Goal: Task Accomplishment & Management: Use online tool/utility

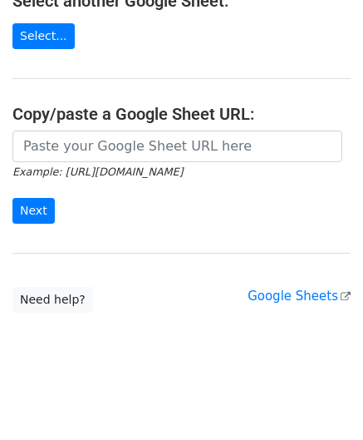
scroll to position [218, 0]
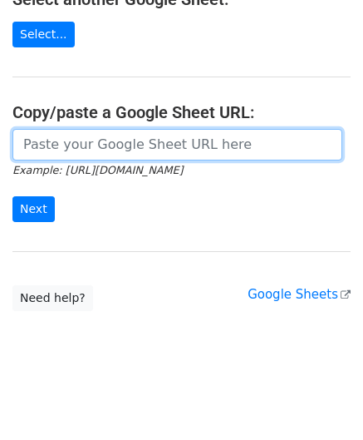
click at [82, 140] on input "url" at bounding box center [177, 145] width 330 height 32
paste input "[URL][DOMAIN_NAME]"
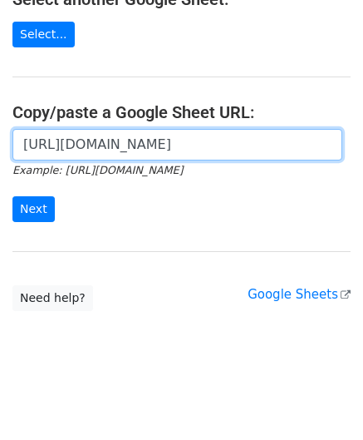
scroll to position [0, 349]
type input "[URL][DOMAIN_NAME]"
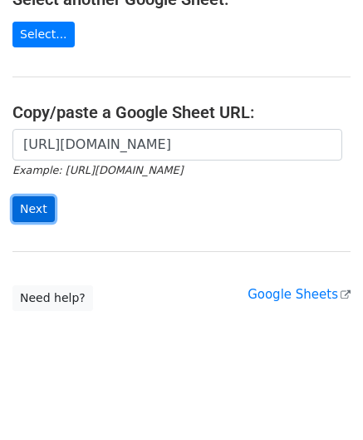
click at [30, 202] on input "Next" at bounding box center [33, 209] width 42 height 26
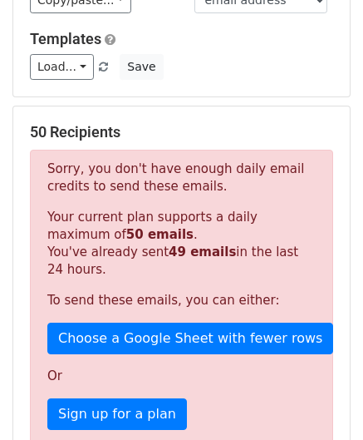
scroll to position [561, 0]
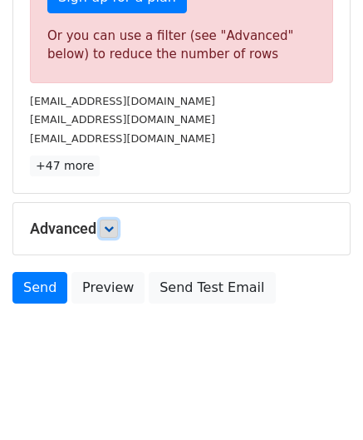
click at [112, 224] on icon at bounding box center [109, 229] width 10 height 10
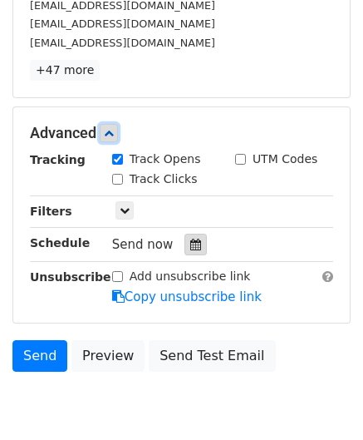
scroll to position [675, 0]
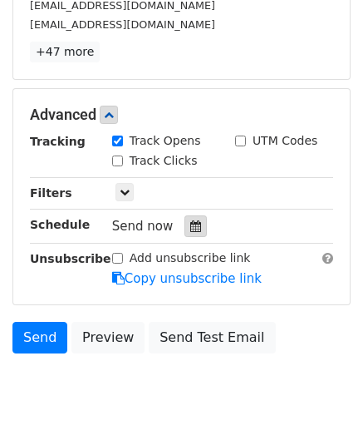
click at [190, 224] on icon at bounding box center [195, 226] width 11 height 12
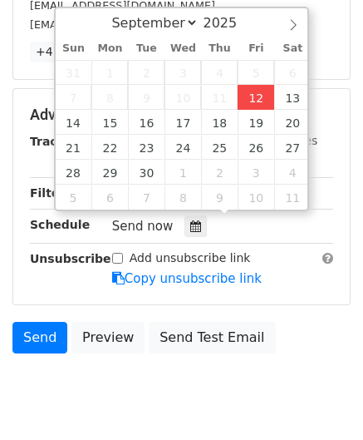
type input "2025-09-12 12:00"
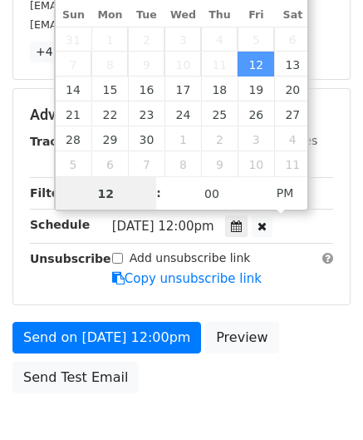
scroll to position [452, 0]
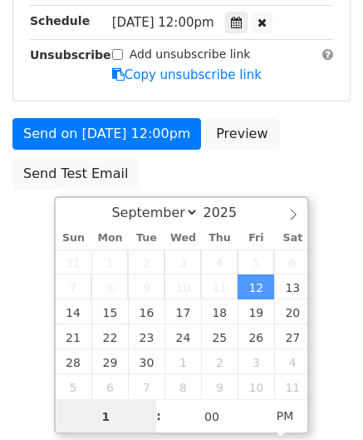
type input "10"
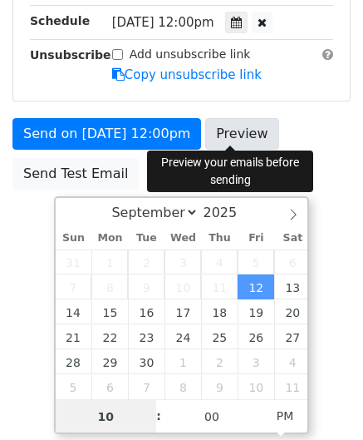
scroll to position [675, 0]
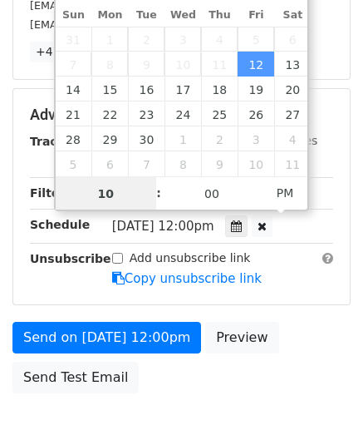
drag, startPoint x: 103, startPoint y: 190, endPoint x: 33, endPoint y: 201, distance: 70.6
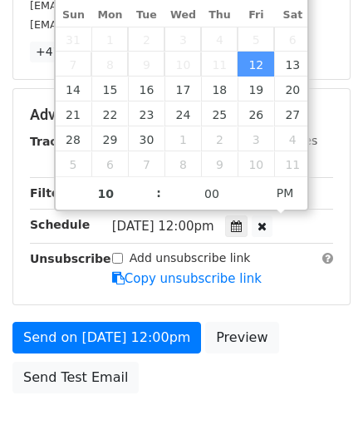
type input "2025-09-12 22:00"
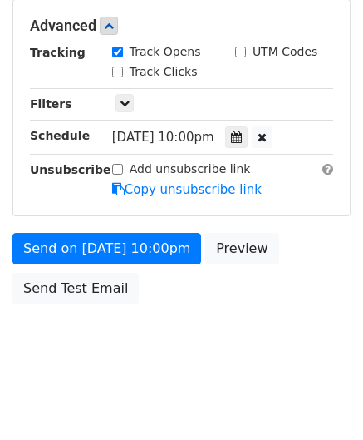
scroll to position [762, 0]
